Goal: Task Accomplishment & Management: Complete application form

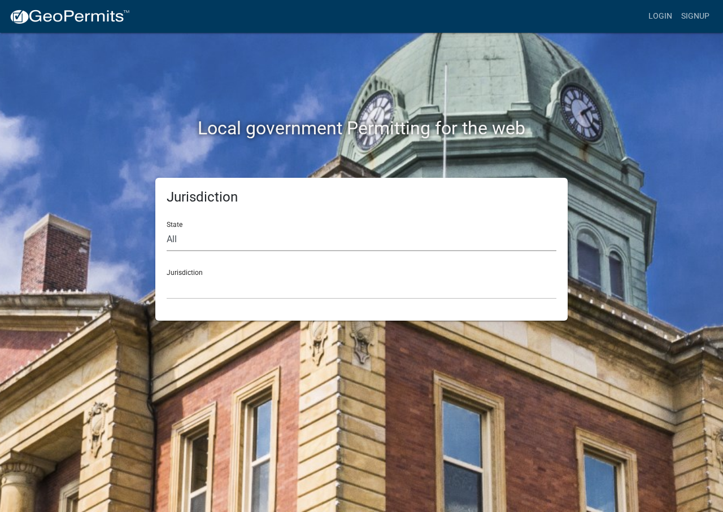
click at [204, 242] on select "All [US_STATE] [US_STATE] [US_STATE] [US_STATE] [US_STATE] [US_STATE] [US_STATE…" at bounding box center [362, 239] width 390 height 23
select select "[US_STATE]"
click at [167, 228] on select "All [US_STATE] [US_STATE] [US_STATE] [US_STATE] [US_STATE] [US_STATE] [US_STATE…" at bounding box center [362, 239] width 390 height 23
click at [185, 280] on select "[GEOGRAPHIC_DATA], [US_STATE] [GEOGRAPHIC_DATA], [US_STATE] [GEOGRAPHIC_DATA], …" at bounding box center [362, 287] width 390 height 23
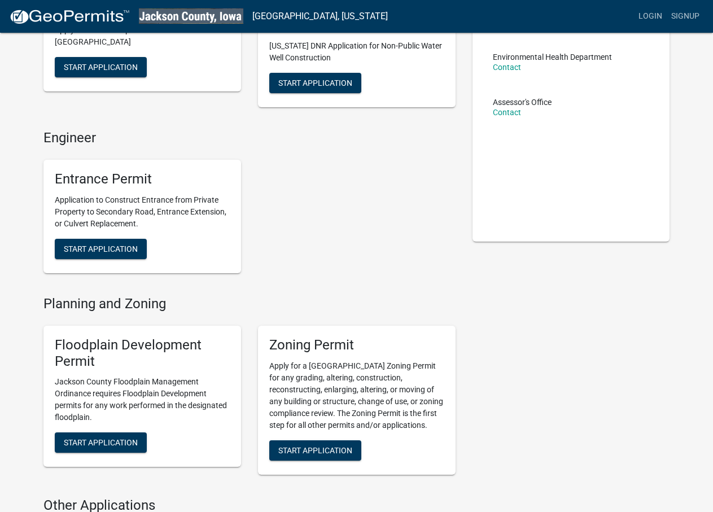
scroll to position [282, 0]
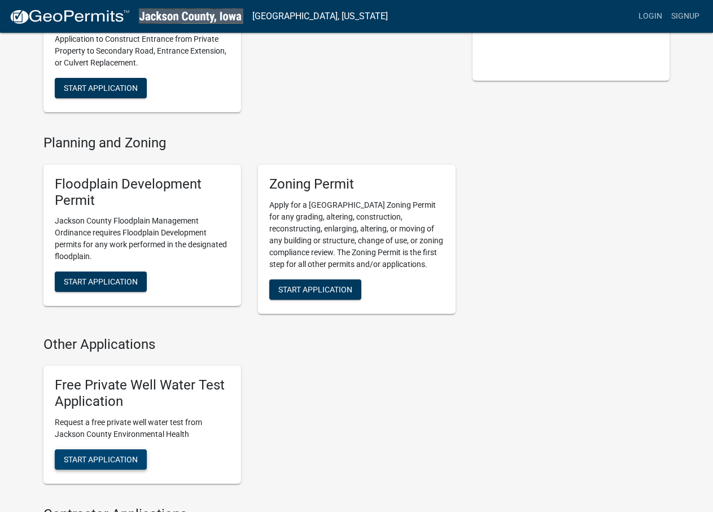
click at [120, 461] on span "Start Application" at bounding box center [101, 459] width 74 height 9
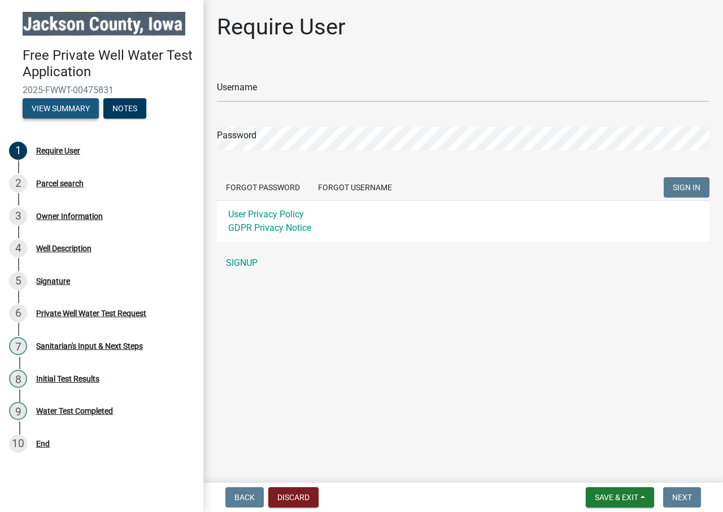
click at [46, 110] on button "View Summary" at bounding box center [61, 108] width 76 height 20
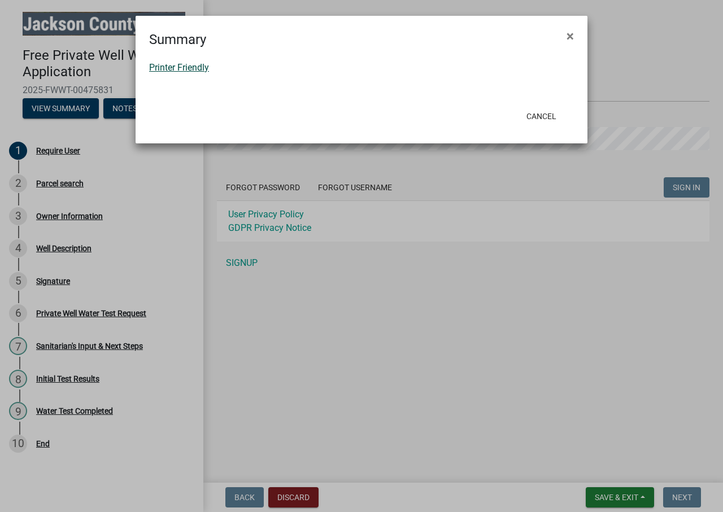
click at [197, 66] on link "Printer Friendly" at bounding box center [179, 67] width 60 height 11
click at [570, 37] on span "×" at bounding box center [570, 36] width 7 height 16
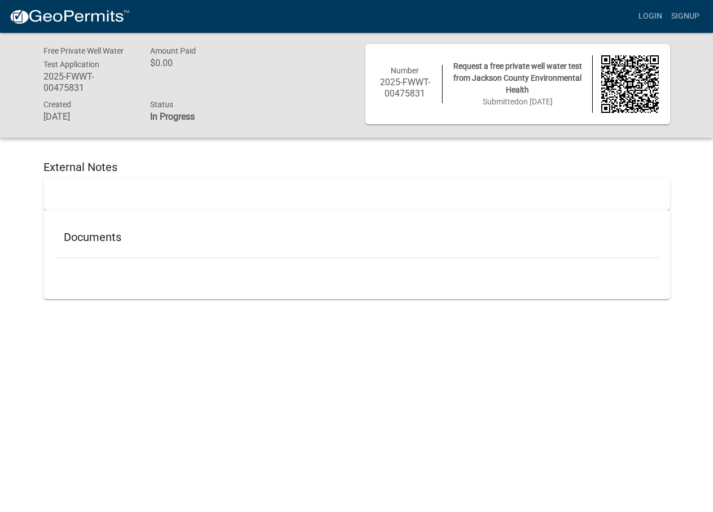
click at [119, 250] on div "Documents" at bounding box center [357, 239] width 604 height 37
click at [107, 242] on h5 "Documents" at bounding box center [357, 237] width 586 height 14
click at [79, 166] on h5 "External Notes" at bounding box center [356, 167] width 627 height 14
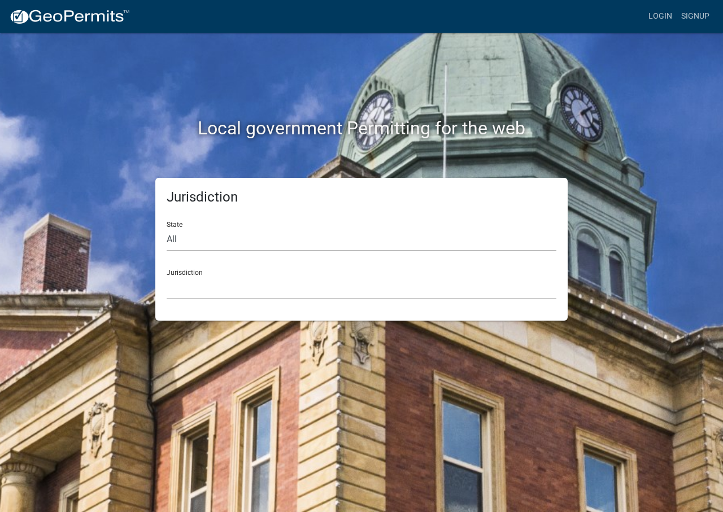
click at [178, 241] on select "All Colorado Georgia Indiana Iowa Kansas Minnesota Ohio South Carolina Wisconsin" at bounding box center [362, 239] width 390 height 23
select select "[US_STATE]"
click at [167, 228] on select "All Colorado Georgia Indiana Iowa Kansas Minnesota Ohio South Carolina Wisconsin" at bounding box center [362, 239] width 390 height 23
click at [183, 280] on select "[GEOGRAPHIC_DATA], [US_STATE] [GEOGRAPHIC_DATA], [US_STATE] [GEOGRAPHIC_DATA], …" at bounding box center [362, 287] width 390 height 23
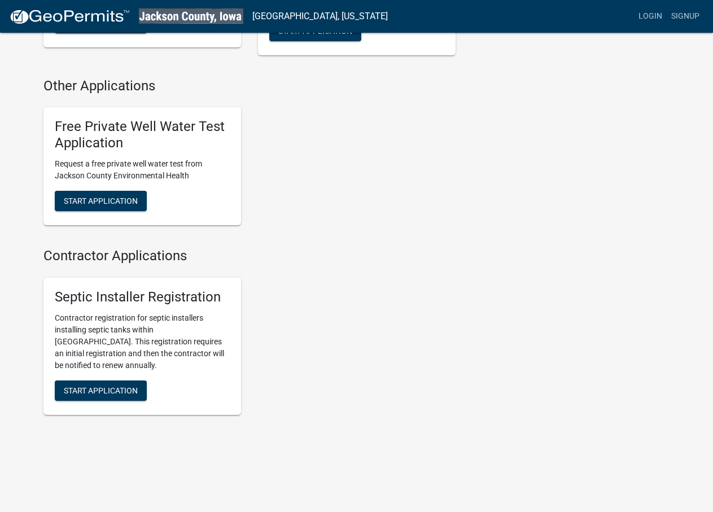
scroll to position [485, 0]
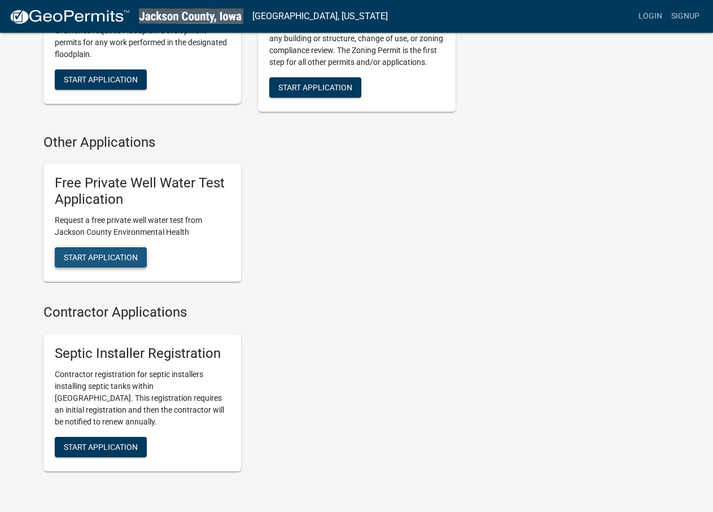
click at [108, 260] on span "Start Application" at bounding box center [101, 256] width 74 height 9
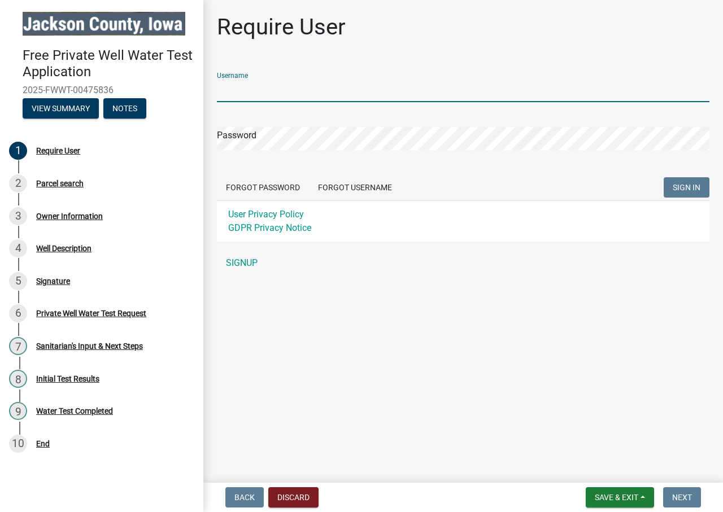
click at [291, 90] on input "Username" at bounding box center [463, 90] width 493 height 23
click at [290, 89] on input "Diann Nolting" at bounding box center [463, 90] width 493 height 23
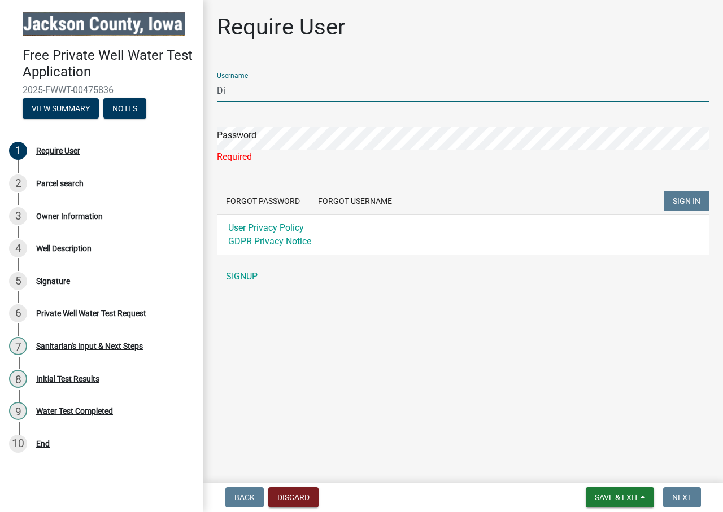
type input "D"
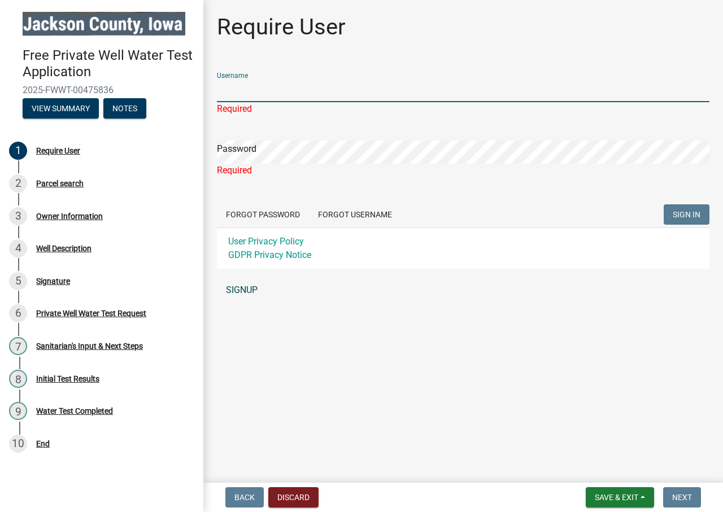
click at [255, 289] on link "SIGNUP" at bounding box center [463, 290] width 493 height 23
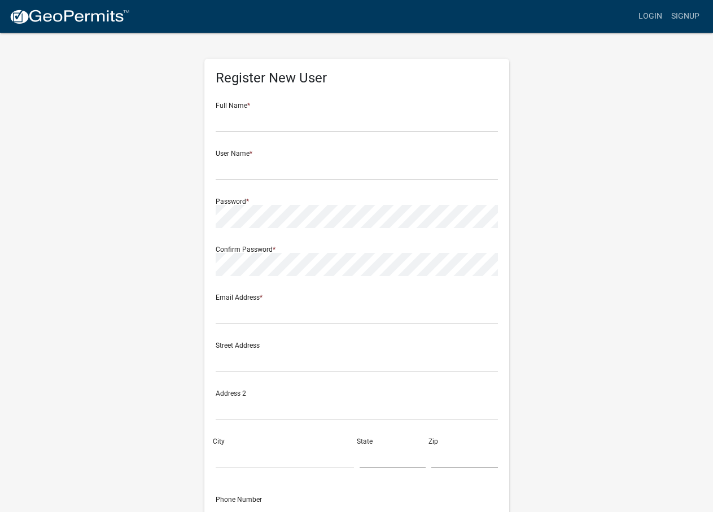
click at [263, 107] on div "Full Name *" at bounding box center [357, 112] width 282 height 39
click at [269, 119] on input "text" at bounding box center [357, 120] width 282 height 23
type input "Diann Nolting"
click at [267, 174] on input "text" at bounding box center [357, 168] width 282 height 23
type input "Diannnolting"
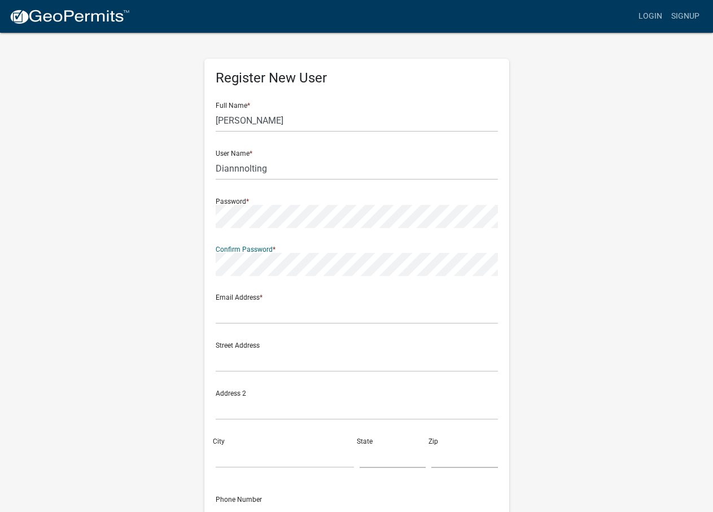
click at [250, 200] on div "Password *" at bounding box center [357, 208] width 282 height 39
click at [290, 314] on input "text" at bounding box center [357, 312] width 282 height 23
type input "javamom6@netins.net"
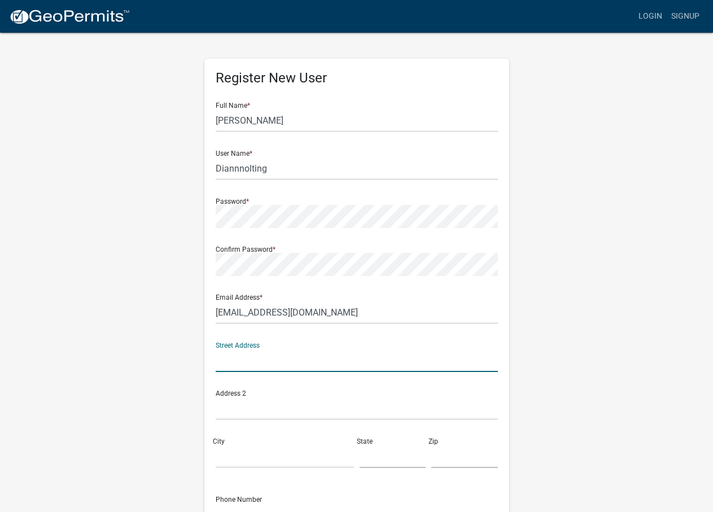
click at [295, 353] on input "text" at bounding box center [357, 360] width 282 height 23
type input "44220 79th St"
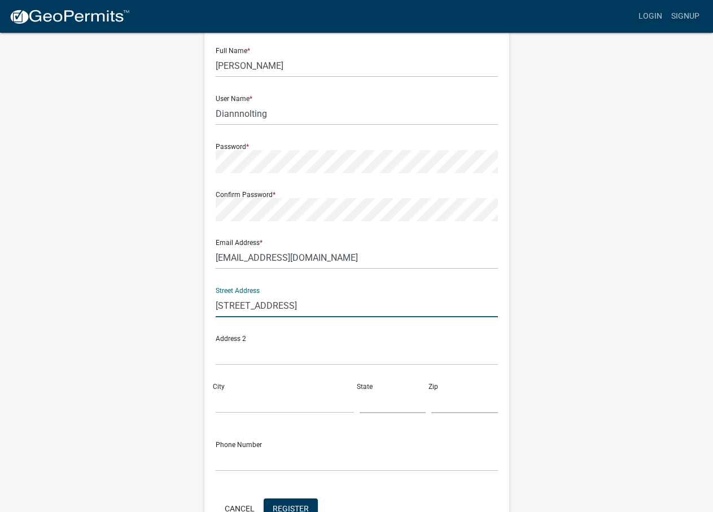
scroll to position [56, 0]
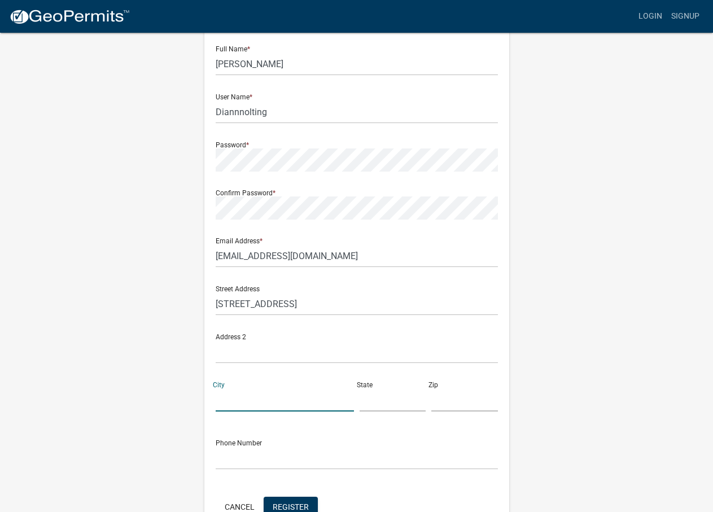
click at [295, 407] on input "City" at bounding box center [285, 400] width 138 height 23
type input "Preston"
click at [381, 406] on input "text" at bounding box center [393, 400] width 67 height 23
type input "Ia"
click at [454, 395] on input "text" at bounding box center [465, 400] width 67 height 23
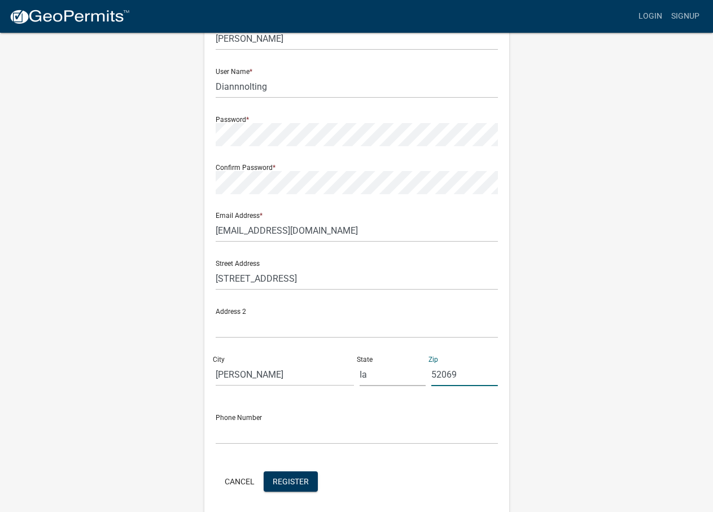
scroll to position [113, 0]
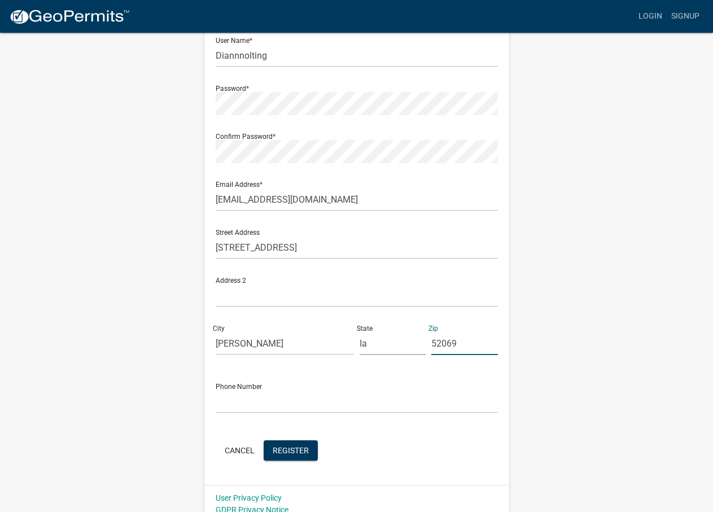
type input "52069"
click at [266, 409] on input "text" at bounding box center [357, 401] width 282 height 23
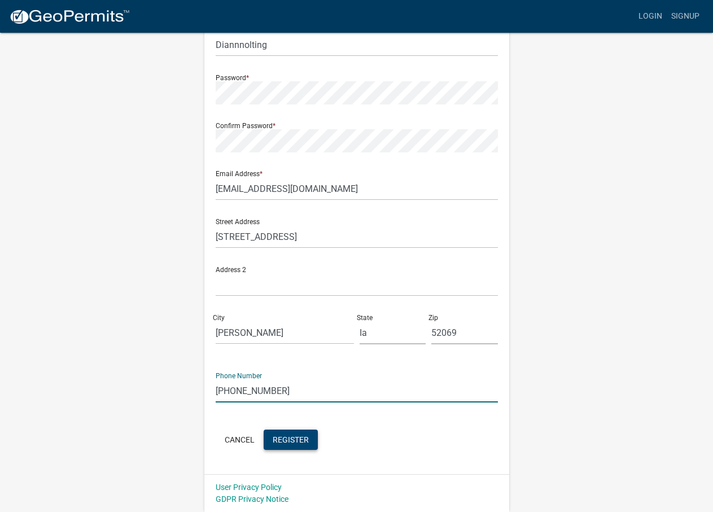
type input "563-689-6343"
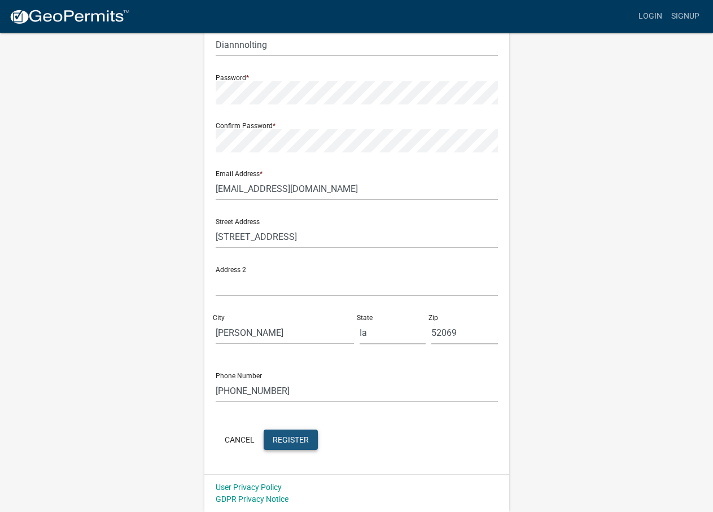
click at [294, 441] on span "Register" at bounding box center [291, 439] width 36 height 9
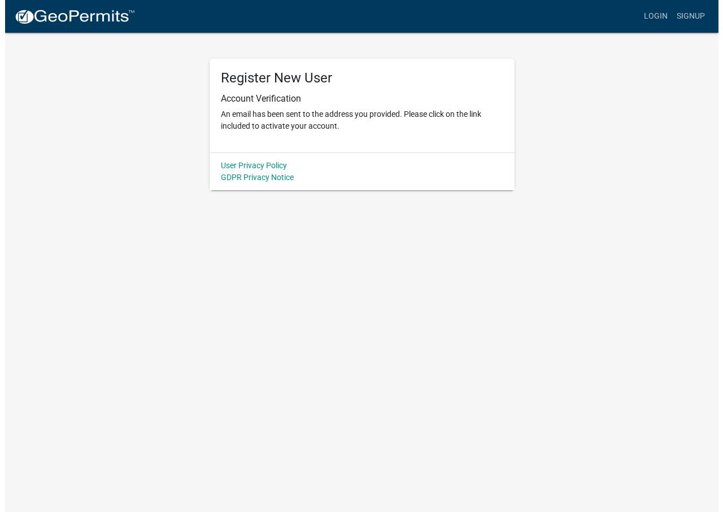
scroll to position [0, 0]
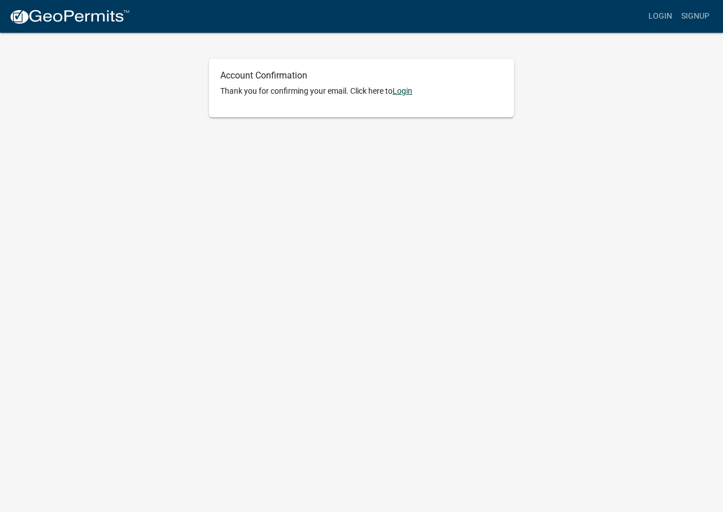
click at [400, 92] on link "Login" at bounding box center [403, 90] width 20 height 9
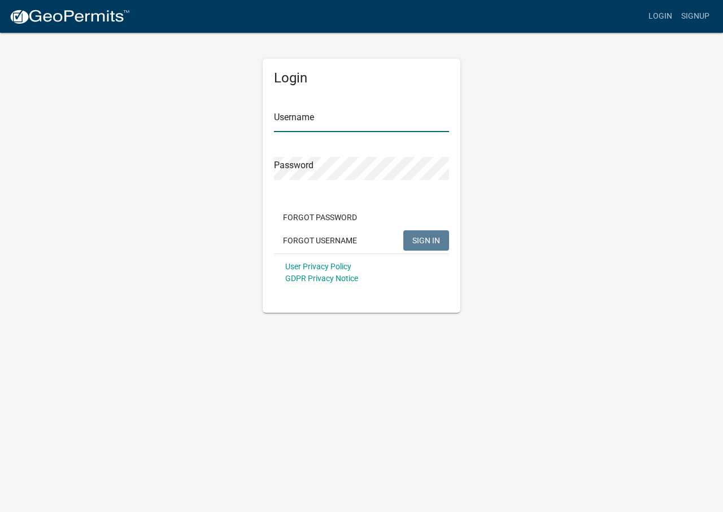
click at [387, 125] on input "Username" at bounding box center [361, 120] width 175 height 23
type input "Diannnolting"
click at [429, 242] on span "SIGN IN" at bounding box center [426, 240] width 28 height 9
click at [419, 239] on span "SIGN IN" at bounding box center [426, 240] width 28 height 9
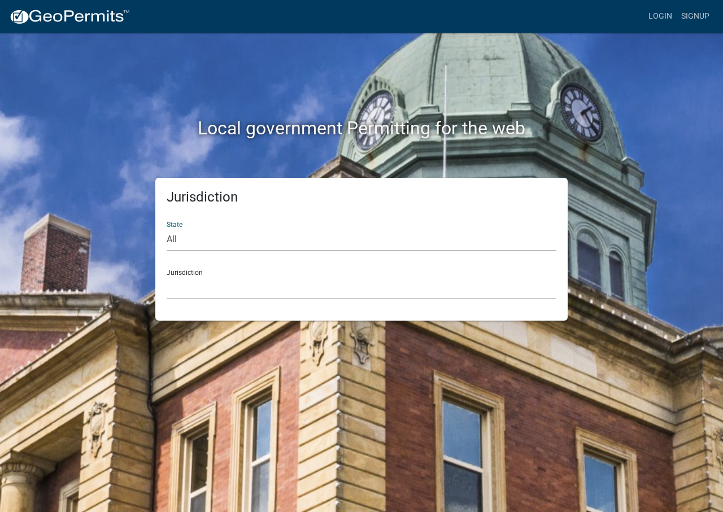
click at [238, 241] on select "All [US_STATE] [US_STATE] [US_STATE] [US_STATE] [US_STATE] [US_STATE] [US_STATE…" at bounding box center [362, 239] width 390 height 23
select select "[US_STATE]"
click at [167, 228] on select "All [US_STATE] [US_STATE] [US_STATE] [US_STATE] [US_STATE] [US_STATE] [US_STATE…" at bounding box center [362, 239] width 390 height 23
click at [203, 289] on select "[GEOGRAPHIC_DATA], [US_STATE] [GEOGRAPHIC_DATA], [US_STATE] [GEOGRAPHIC_DATA], …" at bounding box center [362, 287] width 390 height 23
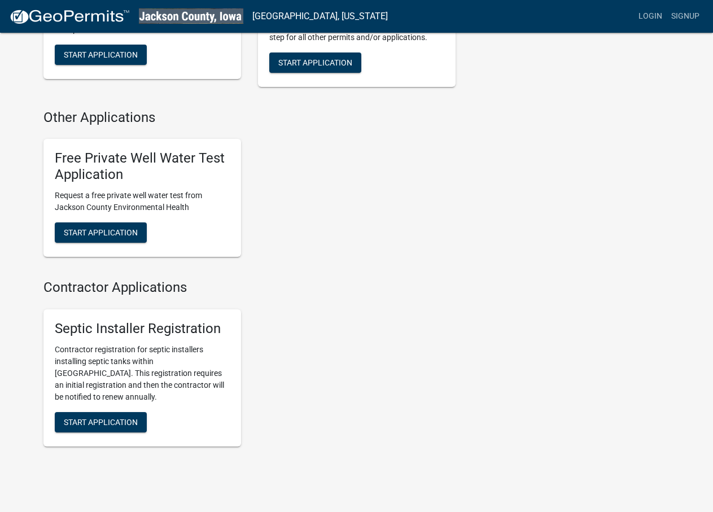
scroll to position [485, 0]
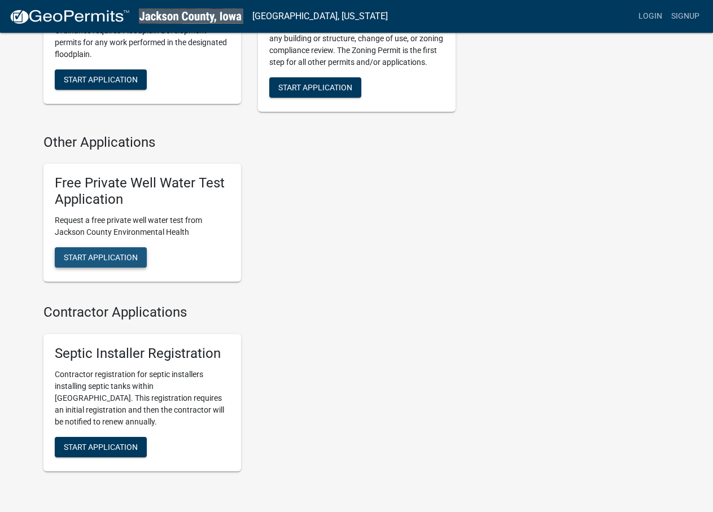
click at [131, 256] on span "Start Application" at bounding box center [101, 256] width 74 height 9
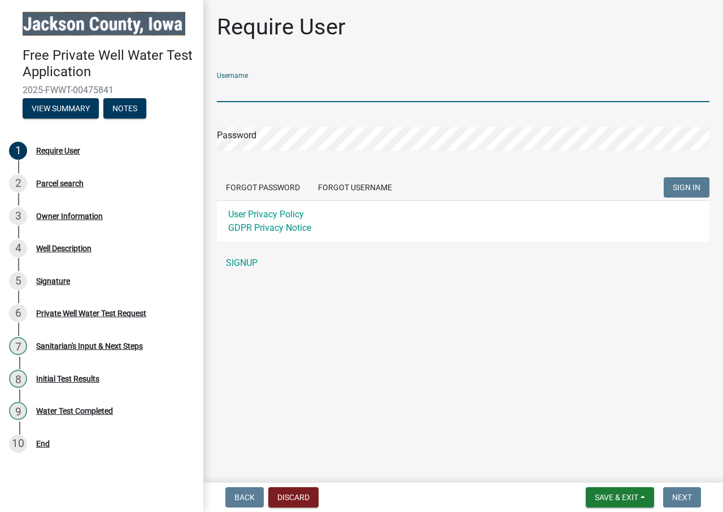
click at [381, 95] on input "Username" at bounding box center [463, 90] width 493 height 23
type input "Diannnolting"
click at [319, 160] on form "Username Diannnolting Password Forgot Password Forgot Username SIGN IN User Pri…" at bounding box center [463, 152] width 493 height 178
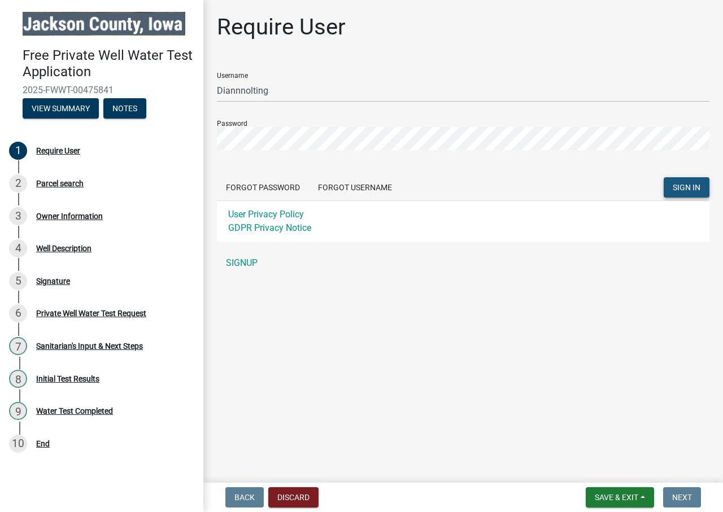
click at [692, 192] on span "SIGN IN" at bounding box center [687, 187] width 28 height 9
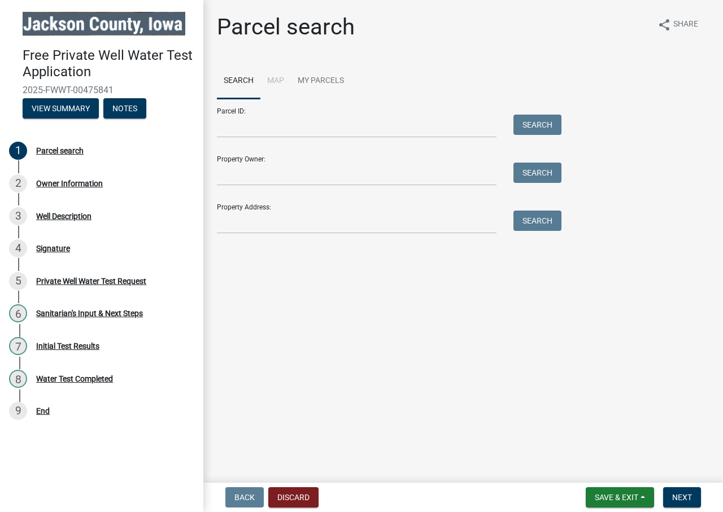
click at [277, 82] on li "Map" at bounding box center [275, 81] width 31 height 36
click at [278, 171] on input "Property Owner:" at bounding box center [357, 174] width 280 height 23
type input "Diann Nolting"
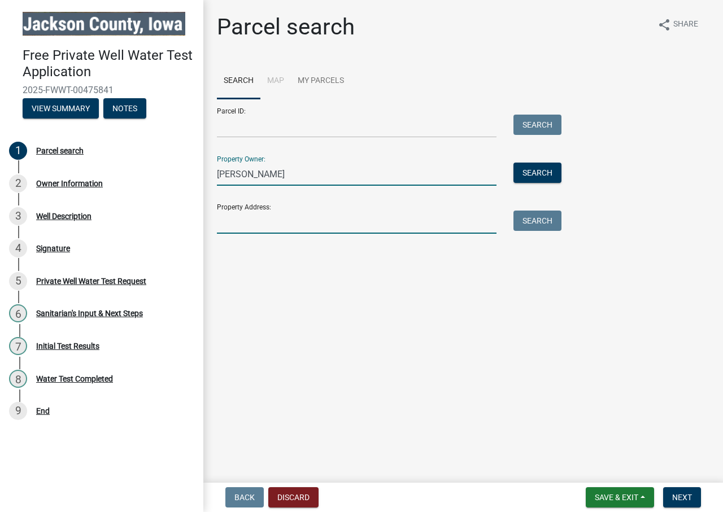
click at [266, 224] on input "Property Address:" at bounding box center [357, 222] width 280 height 23
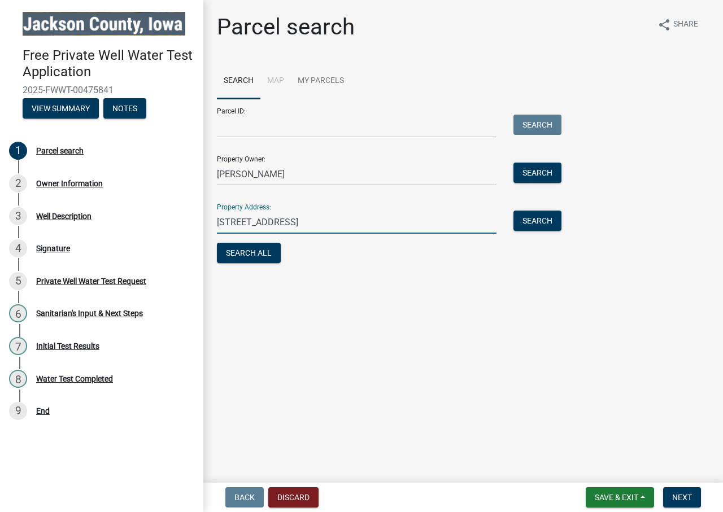
type input "44220 79th St Preston, Ia"
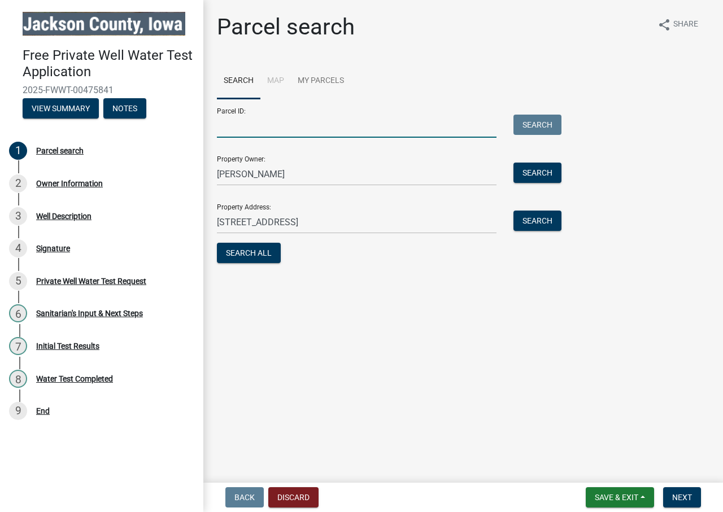
drag, startPoint x: 225, startPoint y: 121, endPoint x: 226, endPoint y: 129, distance: 8.1
click at [226, 129] on input "Parcel ID:" at bounding box center [357, 126] width 280 height 23
click at [254, 253] on button "Search All" at bounding box center [249, 253] width 64 height 20
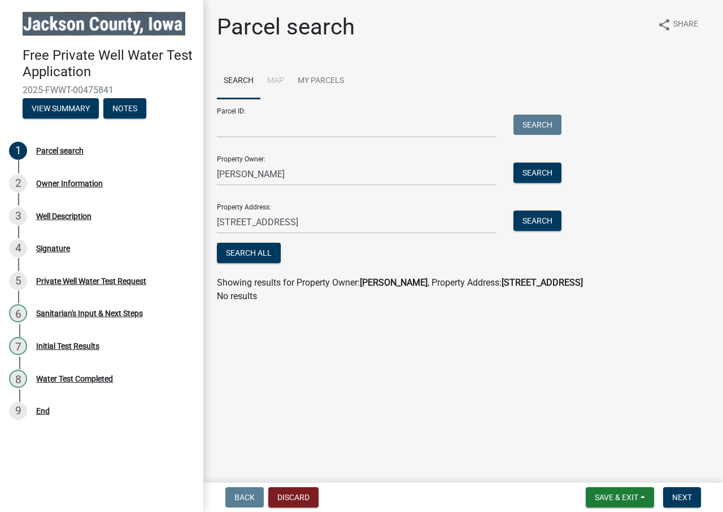
click at [276, 80] on li "Map" at bounding box center [275, 81] width 31 height 36
click at [308, 80] on link "My Parcels" at bounding box center [321, 81] width 60 height 36
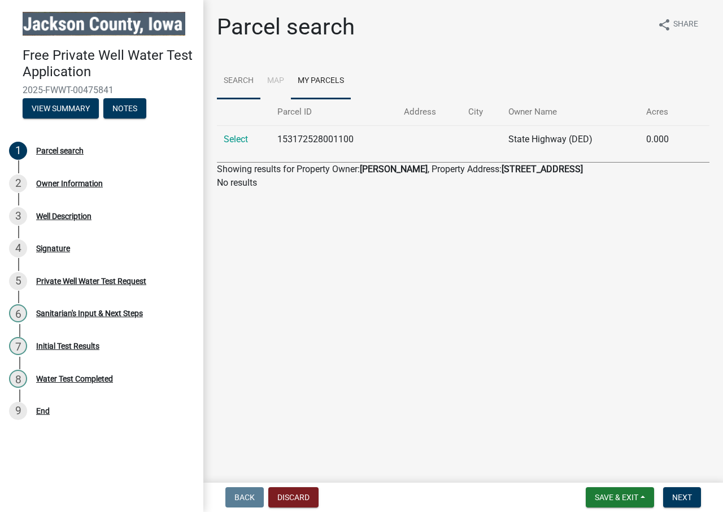
click at [236, 85] on link "Search" at bounding box center [238, 81] width 43 height 36
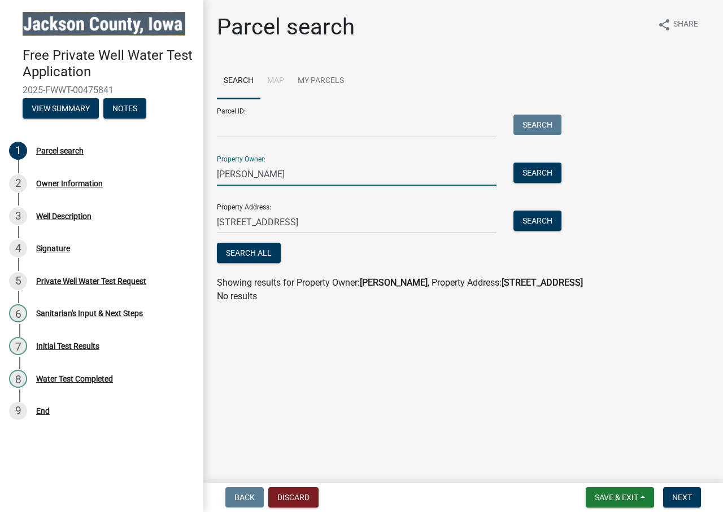
click at [321, 180] on input "Diann Nolting" at bounding box center [357, 174] width 280 height 23
type input "Diann Nolting family trust"
click at [252, 258] on button "Search All" at bounding box center [249, 253] width 64 height 20
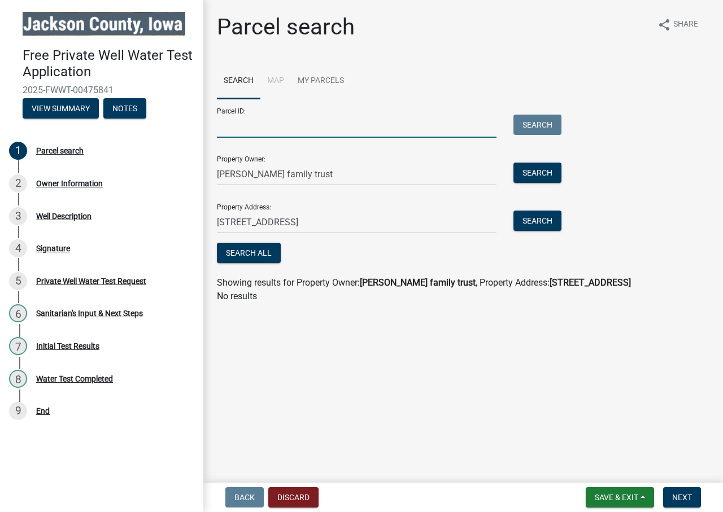
click at [288, 126] on input "Parcel ID:" at bounding box center [357, 126] width 280 height 23
click at [256, 130] on input "Parcel ID:" at bounding box center [357, 126] width 280 height 23
click at [541, 177] on button "Search" at bounding box center [537, 173] width 48 height 20
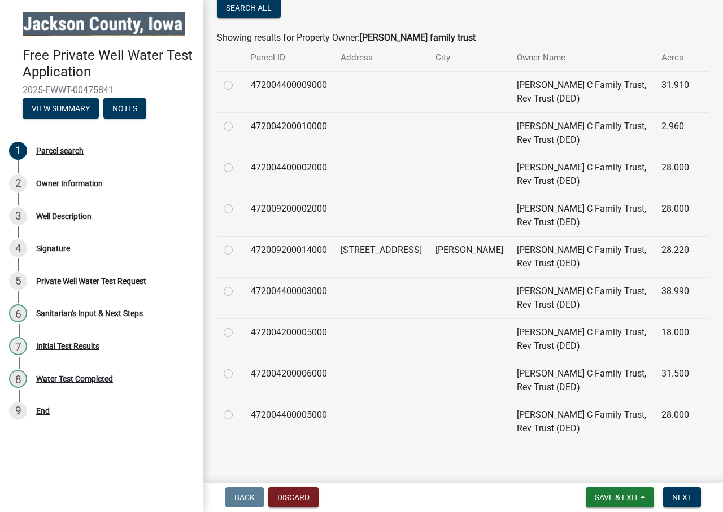
scroll to position [253, 0]
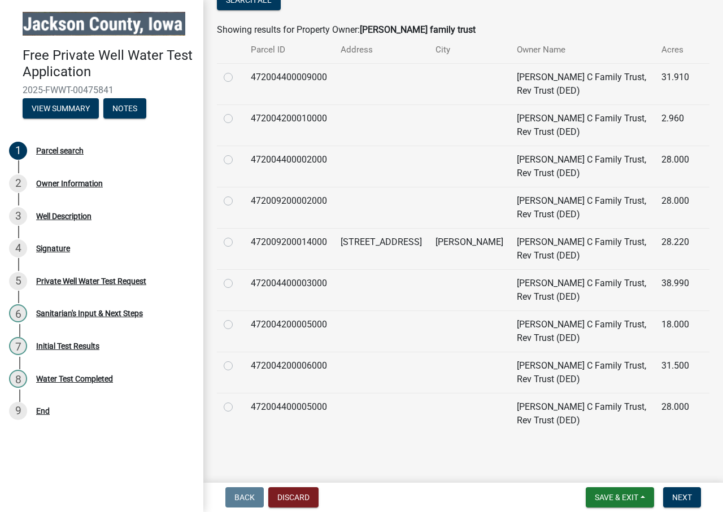
click at [237, 236] on label at bounding box center [237, 236] width 0 height 0
click at [237, 243] on input "radio" at bounding box center [240, 239] width 7 height 7
radio input "true"
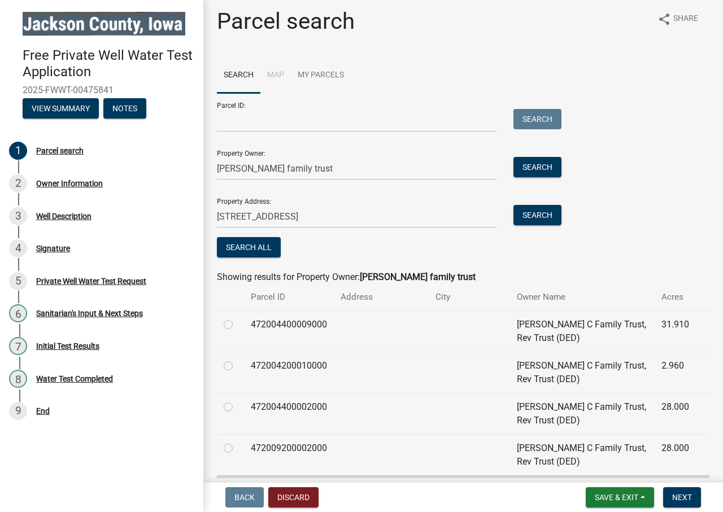
scroll to position [0, 0]
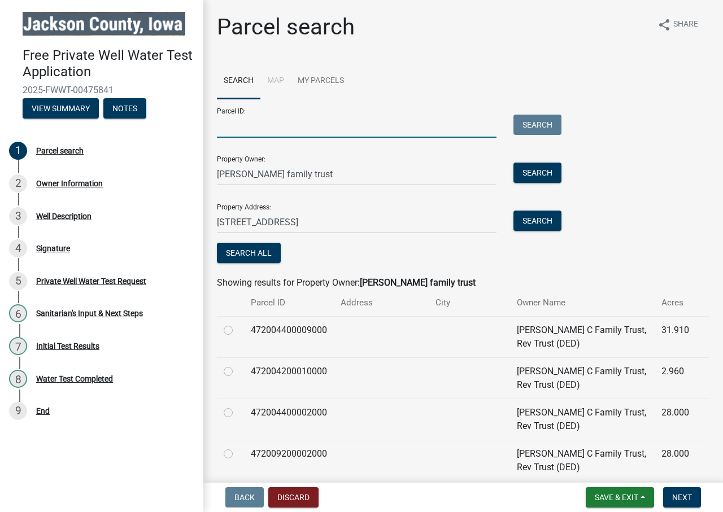
click at [360, 119] on input "Parcel ID:" at bounding box center [357, 126] width 280 height 23
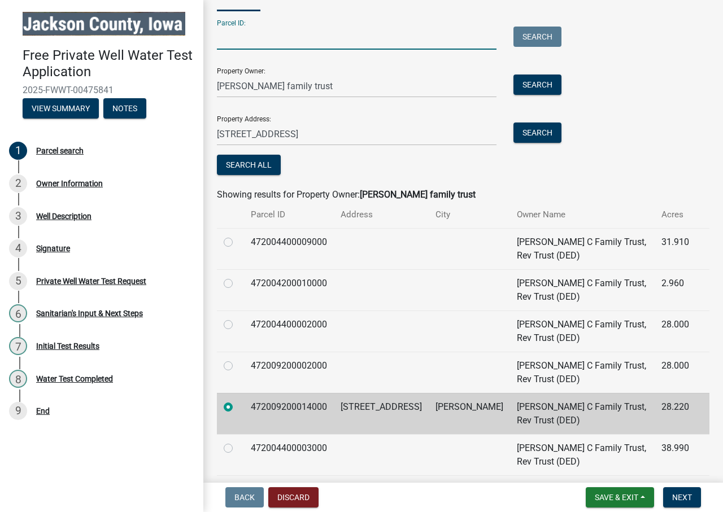
scroll to position [113, 0]
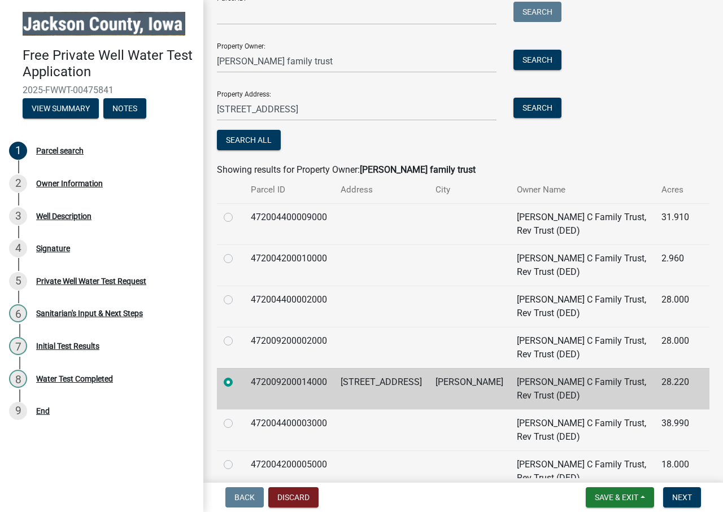
click at [344, 383] on td "44220 79TH ST" at bounding box center [381, 388] width 95 height 41
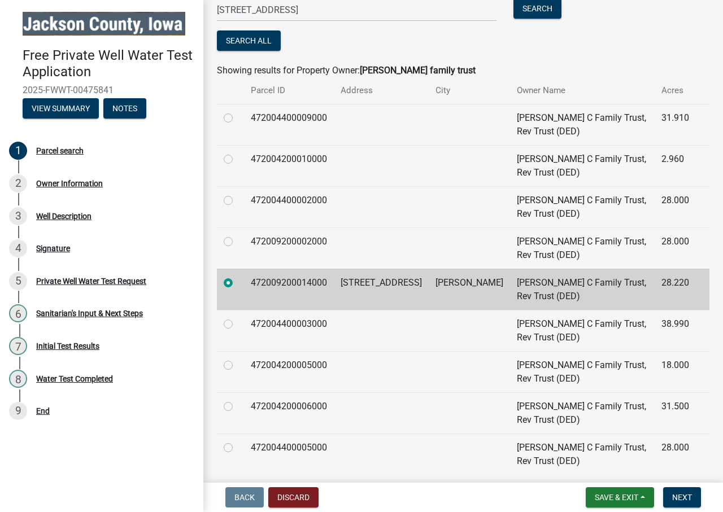
scroll to position [253, 0]
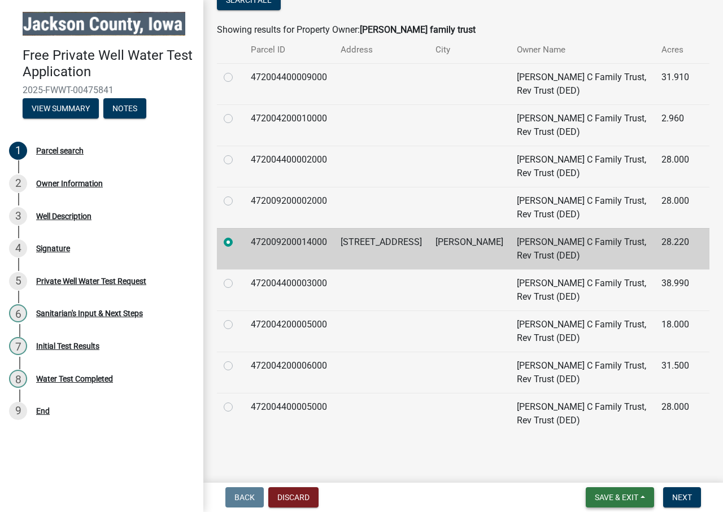
click at [616, 500] on span "Save & Exit" at bounding box center [616, 497] width 43 height 9
click at [605, 506] on button "Save & Exit" at bounding box center [620, 497] width 68 height 20
click at [607, 498] on span "Save & Exit" at bounding box center [616, 497] width 43 height 9
click at [608, 465] on button "Save & Exit" at bounding box center [609, 468] width 90 height 27
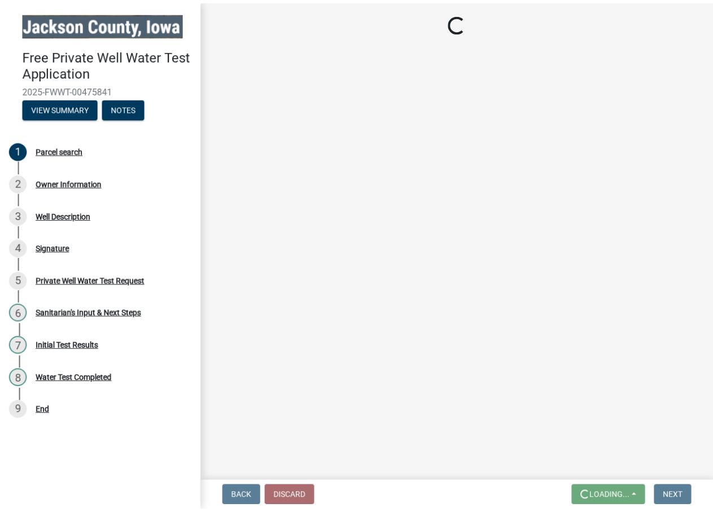
scroll to position [0, 0]
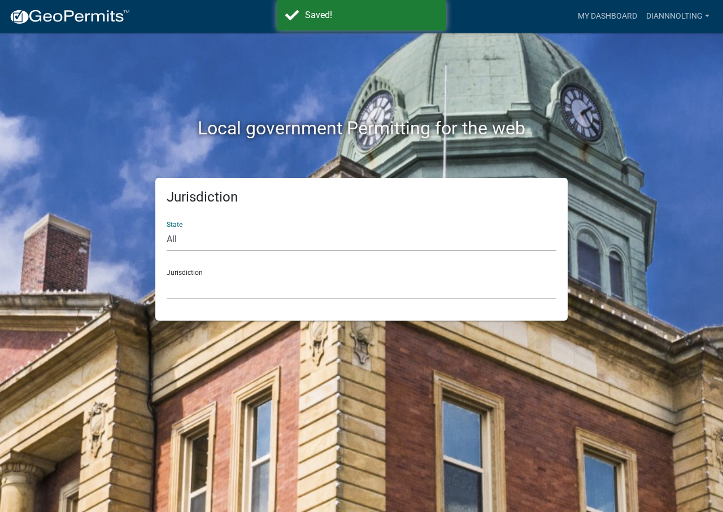
drag, startPoint x: 175, startPoint y: 239, endPoint x: 184, endPoint y: 246, distance: 11.3
click at [176, 241] on select "All [US_STATE] [US_STATE] [US_STATE] [US_STATE] [US_STATE] [US_STATE] [US_STATE…" at bounding box center [362, 239] width 390 height 23
select select "[US_STATE]"
click at [167, 228] on select "All [US_STATE] [US_STATE] [US_STATE] [US_STATE] [US_STATE] [US_STATE] [US_STATE…" at bounding box center [362, 239] width 390 height 23
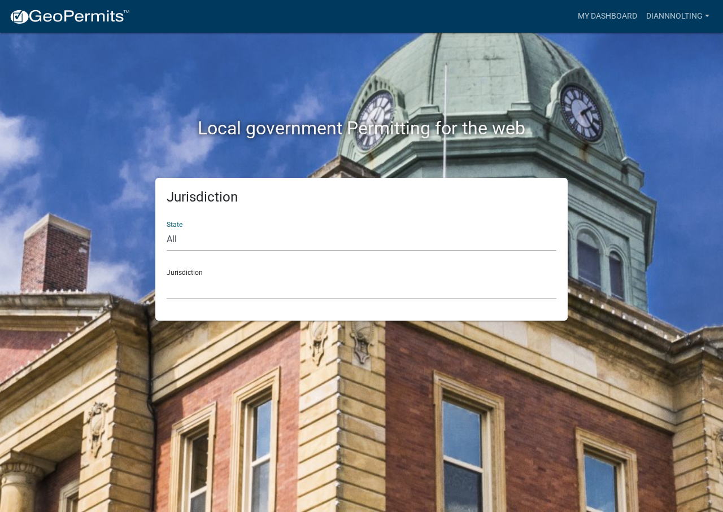
click at [199, 271] on div "Jurisdiction Boone County, Iowa Butler County, Iowa Cerro Gordo County, Iowa Ci…" at bounding box center [362, 279] width 390 height 39
click at [205, 291] on select "[GEOGRAPHIC_DATA], [US_STATE] [GEOGRAPHIC_DATA], [US_STATE] [GEOGRAPHIC_DATA], …" at bounding box center [362, 287] width 390 height 23
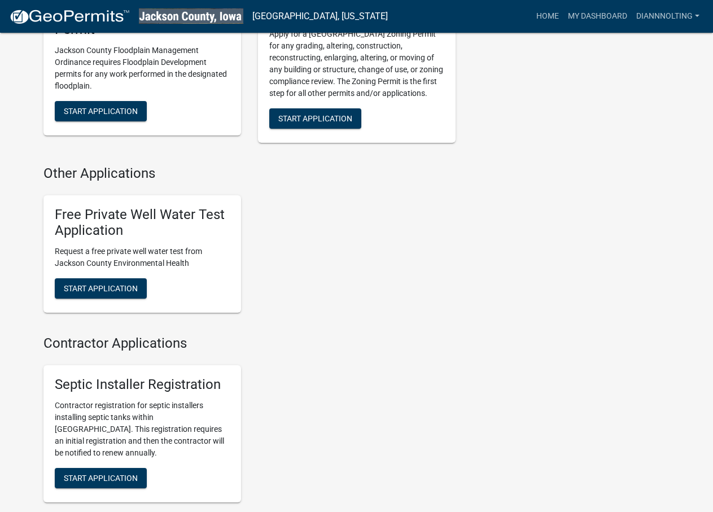
scroll to position [678, 0]
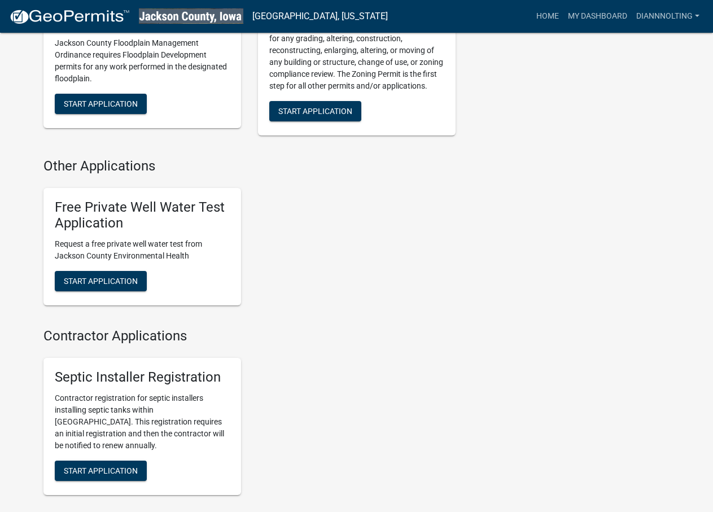
click at [127, 257] on p "Request a free private well water test from Jackson County Environmental Health" at bounding box center [142, 250] width 175 height 24
click at [134, 286] on span "Start Application" at bounding box center [101, 281] width 74 height 9
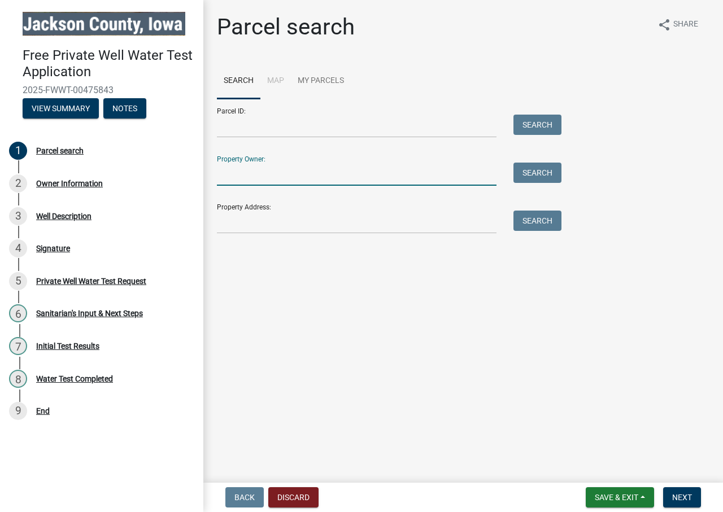
click at [271, 169] on input "Property Owner:" at bounding box center [357, 174] width 280 height 23
type input "Diann Nolting family trust"
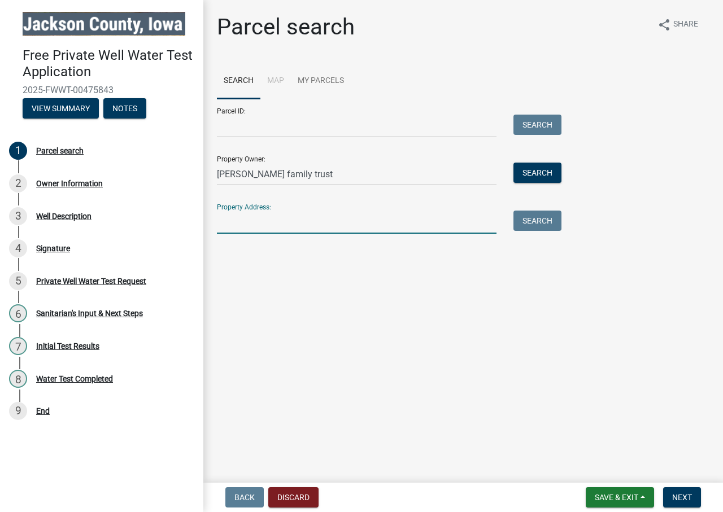
click at [303, 224] on input "Property Address:" at bounding box center [357, 222] width 280 height 23
type input "44220 79th St Preston, Ia"
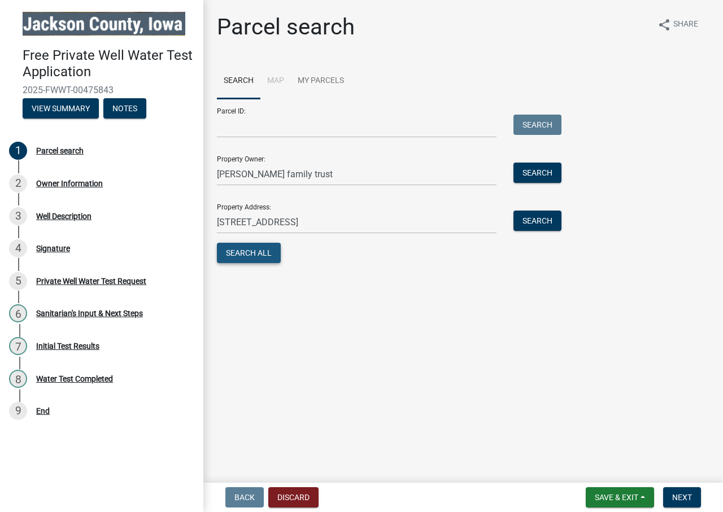
click at [268, 258] on button "Search All" at bounding box center [249, 253] width 64 height 20
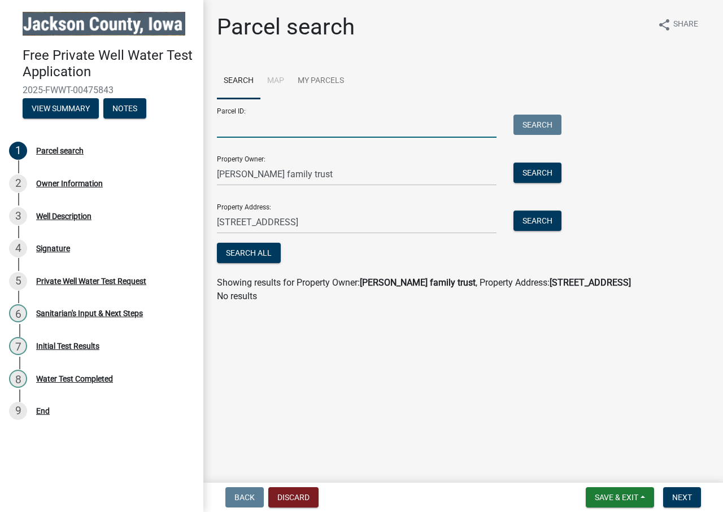
click at [226, 129] on input "Parcel ID:" at bounding box center [357, 126] width 280 height 23
click at [267, 129] on input "Parcel ID:" at bounding box center [357, 126] width 280 height 23
click at [266, 129] on input "Parcel ID:" at bounding box center [357, 126] width 280 height 23
click at [526, 226] on button "Search" at bounding box center [537, 221] width 48 height 20
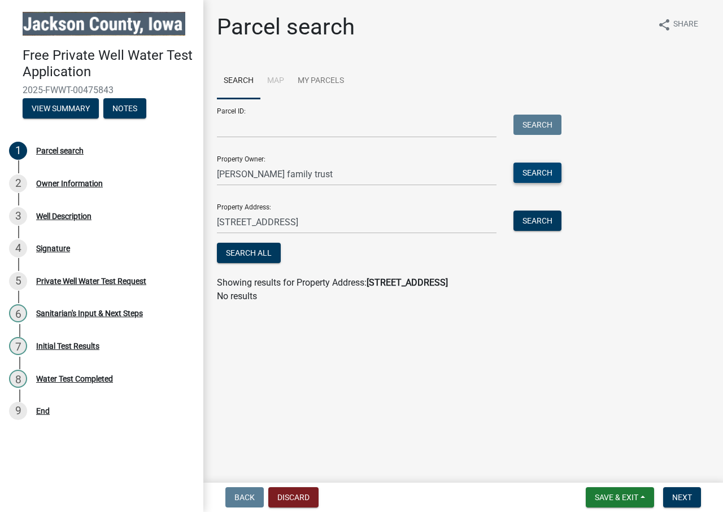
click at [532, 175] on button "Search" at bounding box center [537, 173] width 48 height 20
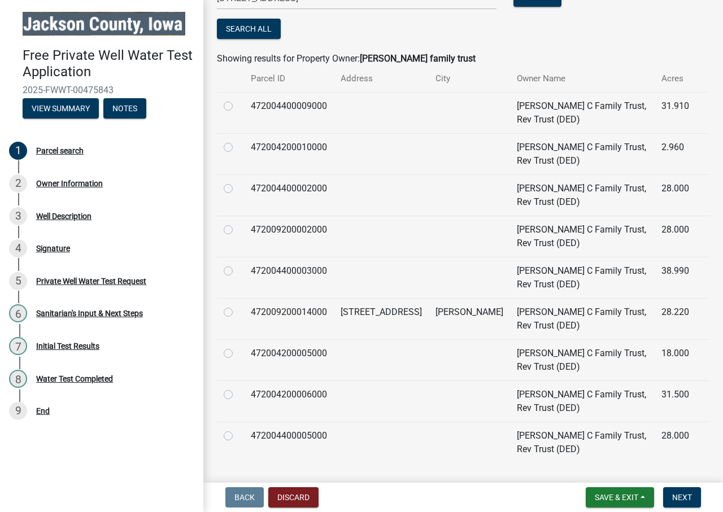
scroll to position [253, 0]
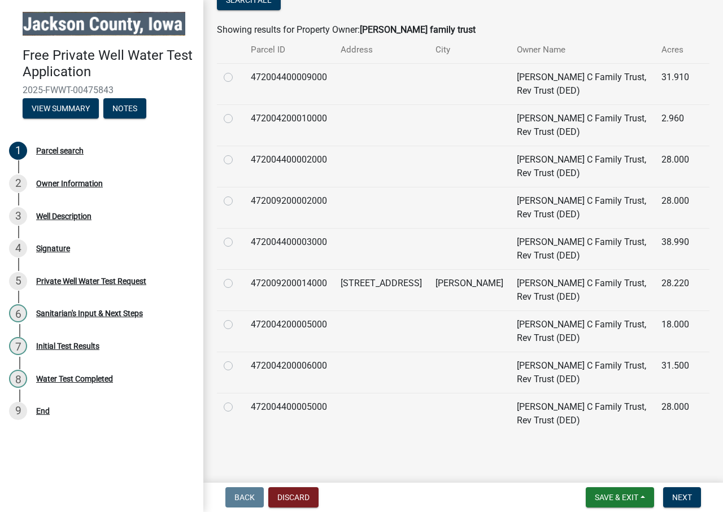
click at [237, 277] on label at bounding box center [237, 277] width 0 height 0
click at [237, 281] on input "radio" at bounding box center [240, 280] width 7 height 7
radio input "true"
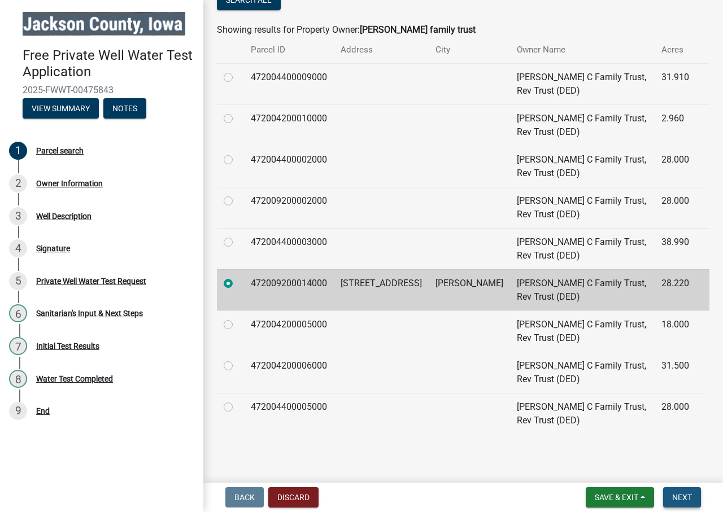
click at [679, 498] on span "Next" at bounding box center [682, 497] width 20 height 9
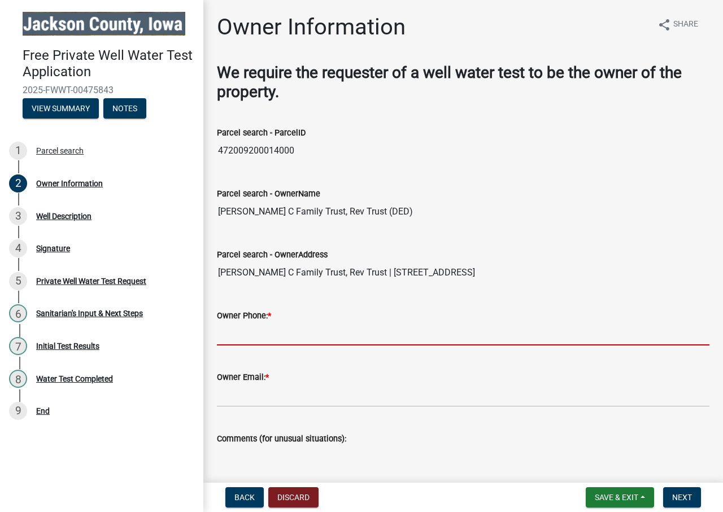
click at [287, 330] on input "Owner Phone: *" at bounding box center [463, 334] width 493 height 23
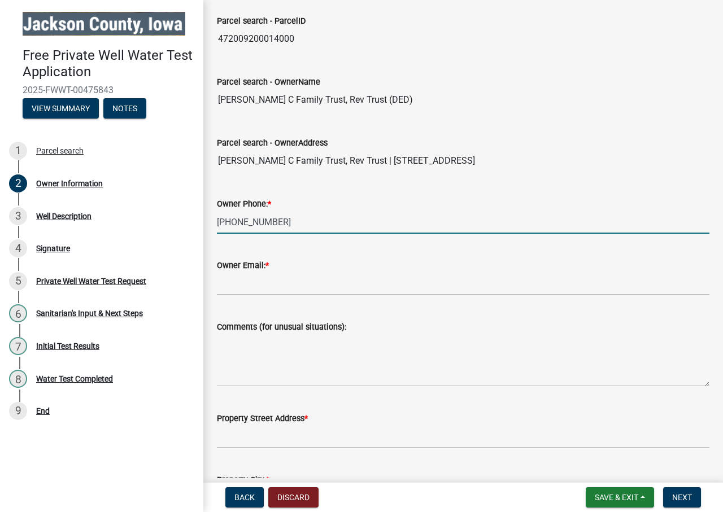
scroll to position [113, 0]
type input "563-689-6343"
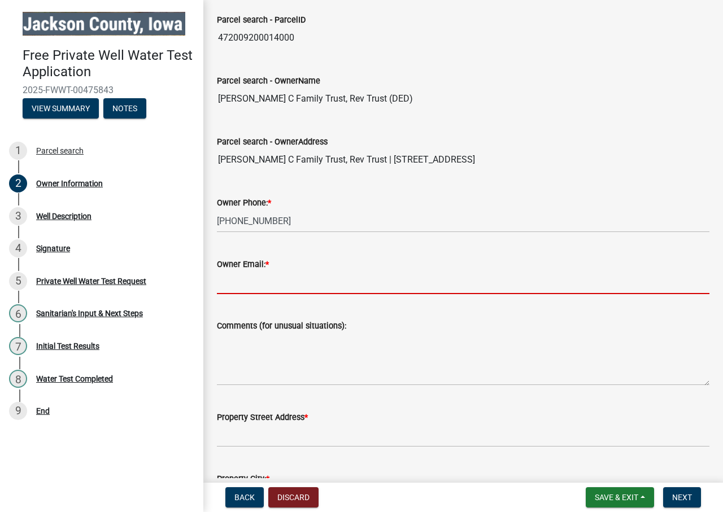
click at [306, 284] on input "Owner Email: *" at bounding box center [463, 282] width 493 height 23
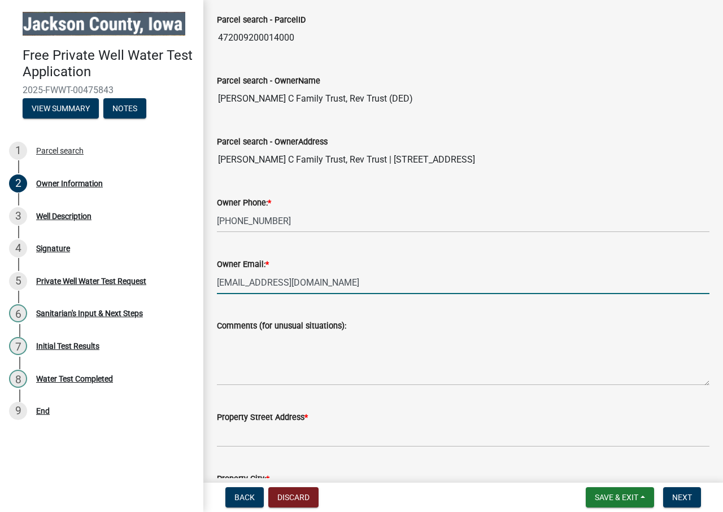
type input "javamom6@netins.net"
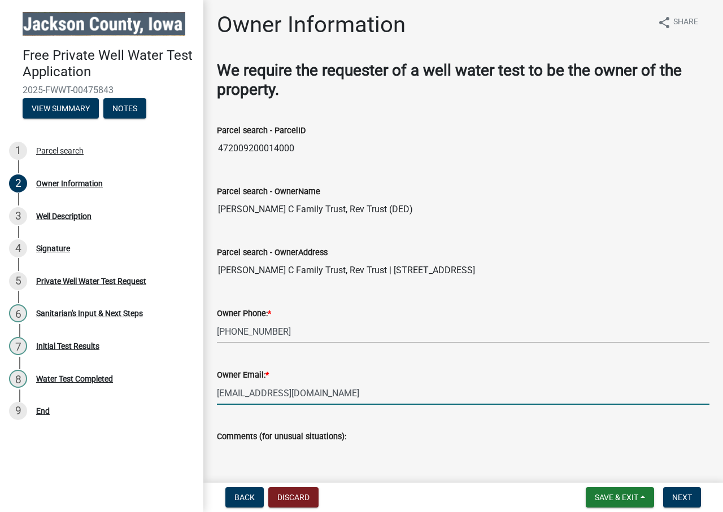
scroll to position [0, 0]
